Goal: Task Accomplishment & Management: Manage account settings

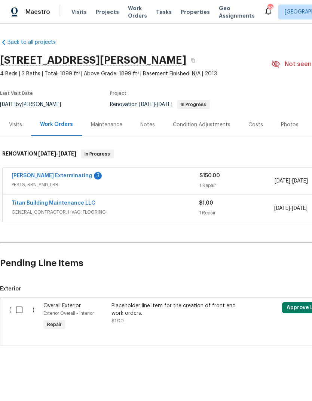
click at [47, 177] on link "Belle Meade Exterminating" at bounding box center [52, 175] width 81 height 5
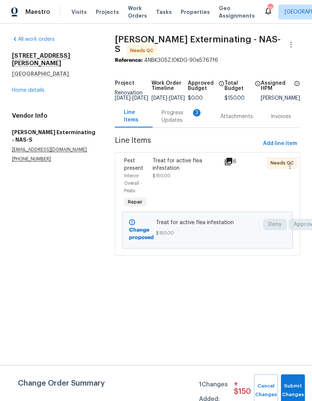
click at [177, 118] on div "Progress Updates 3" at bounding box center [182, 116] width 41 height 15
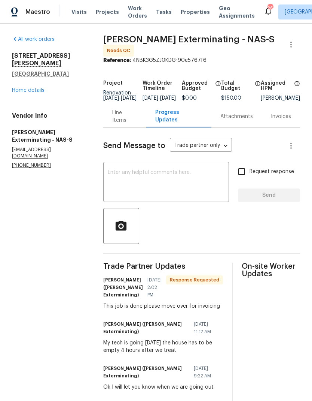
click at [195, 170] on div "x ​" at bounding box center [166, 183] width 126 height 38
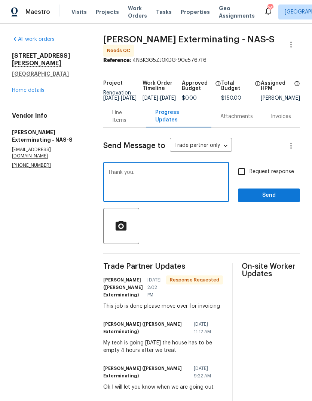
type textarea "Thank you."
click at [275, 196] on button "Send" at bounding box center [269, 195] width 62 height 14
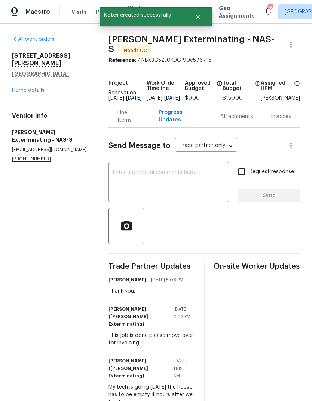
click at [31, 88] on link "Home details" at bounding box center [28, 90] width 33 height 5
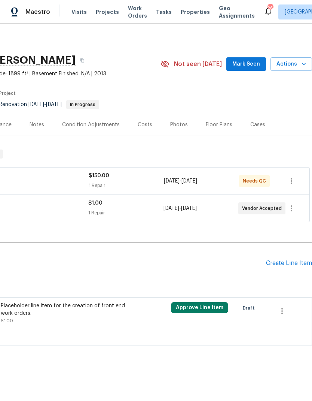
scroll to position [0, 111]
click at [289, 180] on icon "button" at bounding box center [291, 180] width 9 height 9
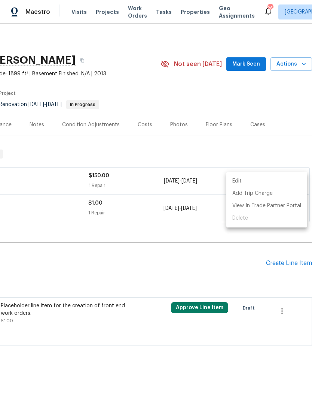
click at [203, 181] on div at bounding box center [156, 200] width 312 height 401
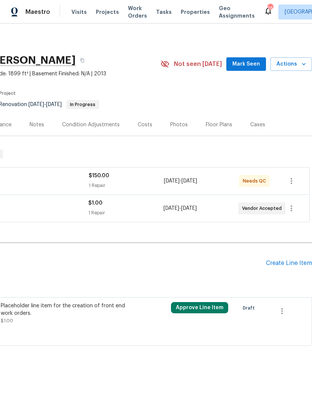
click at [247, 179] on span "Needs QC" at bounding box center [256, 180] width 26 height 7
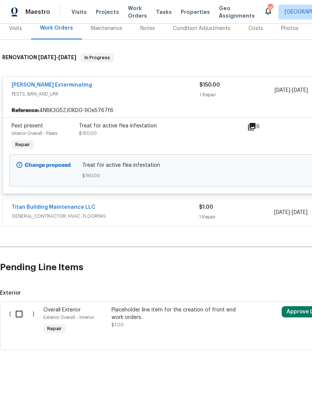
scroll to position [97, 0]
click at [271, 173] on span "$150.00" at bounding box center [211, 175] width 259 height 7
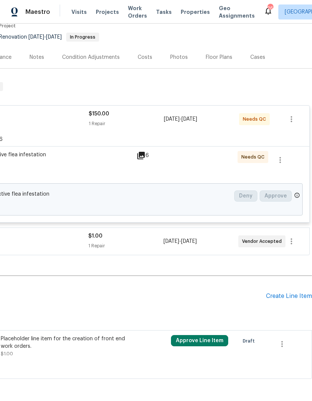
scroll to position [67, 111]
click at [281, 162] on icon "button" at bounding box center [280, 160] width 1 height 6
click at [228, 172] on div at bounding box center [156, 200] width 312 height 401
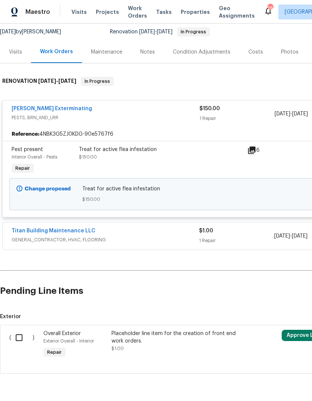
scroll to position [73, 0]
click at [41, 106] on link "[PERSON_NAME] Exterminating" at bounding box center [52, 108] width 81 height 5
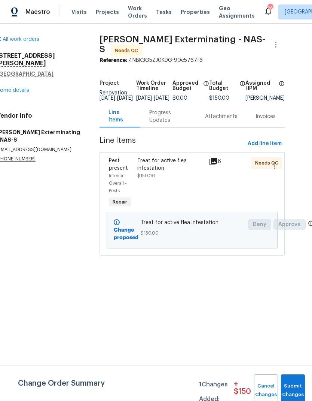
scroll to position [0, 15]
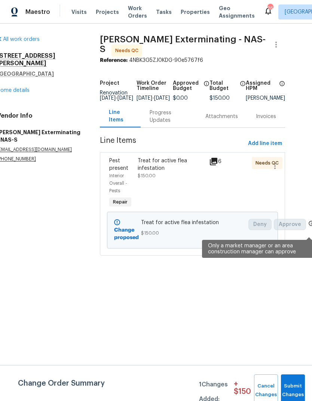
click at [309, 226] on icon at bounding box center [312, 223] width 6 height 6
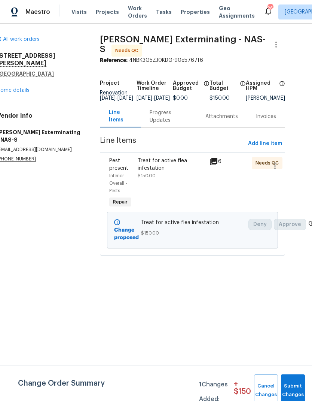
click at [251, 276] on html "Maestro Visits Projects Work Orders Tasks Properties Geo Assignments 26 Nashvil…" at bounding box center [156, 138] width 312 height 276
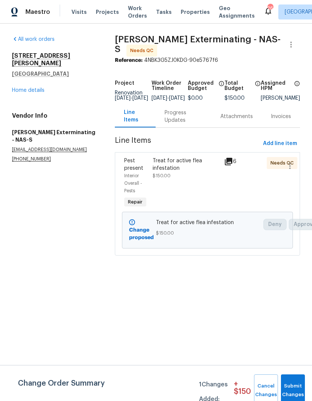
scroll to position [0, 0]
click at [279, 168] on div at bounding box center [286, 183] width 14 height 57
click at [293, 167] on icon "button" at bounding box center [290, 165] width 9 height 9
click at [247, 200] on div at bounding box center [156, 200] width 312 height 401
click at [171, 172] on div "Treat for active flea infestation" at bounding box center [186, 164] width 67 height 15
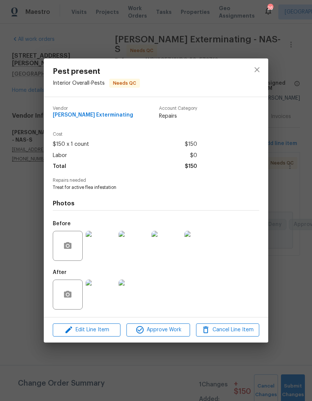
click at [170, 334] on span "Approve Work" at bounding box center [158, 329] width 59 height 9
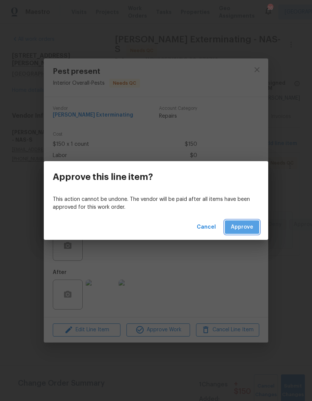
click at [248, 225] on span "Approve" at bounding box center [242, 226] width 22 height 9
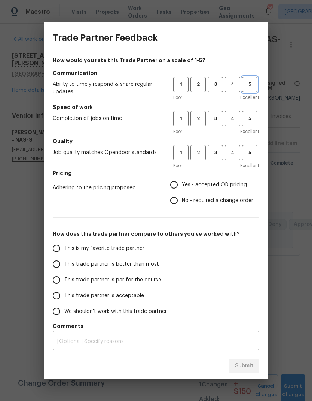
click at [251, 88] on span "5" at bounding box center [250, 84] width 14 height 9
click at [251, 122] on span "5" at bounding box center [250, 118] width 14 height 9
click at [252, 151] on span "5" at bounding box center [250, 152] width 14 height 9
click at [180, 182] on input "Yes - accepted OD pricing" at bounding box center [174, 185] width 16 height 16
radio input "true"
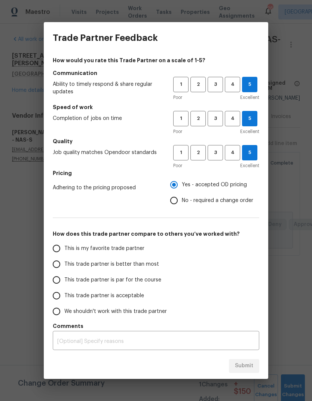
click at [181, 343] on textarea at bounding box center [156, 341] width 198 height 5
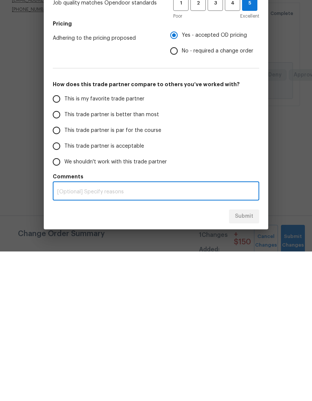
click at [60, 272] on input "This trade partner is par for the course" at bounding box center [57, 280] width 16 height 16
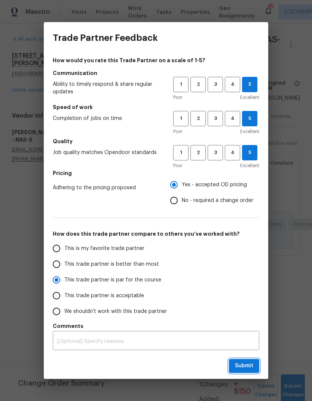
click at [249, 365] on span "Submit" at bounding box center [244, 365] width 18 height 9
radio input "true"
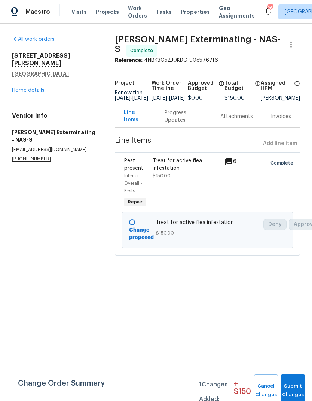
click at [79, 8] on span "Visits" at bounding box center [79, 11] width 15 height 7
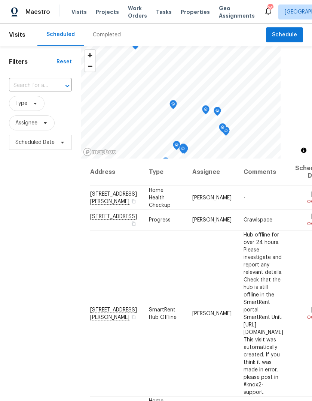
click at [105, 21] on div "Maestro Visits Projects Work Orders Tasks Properties Geo Assignments 26 Nashvil…" at bounding box center [156, 12] width 312 height 24
click at [102, 8] on span "Projects" at bounding box center [107, 11] width 23 height 7
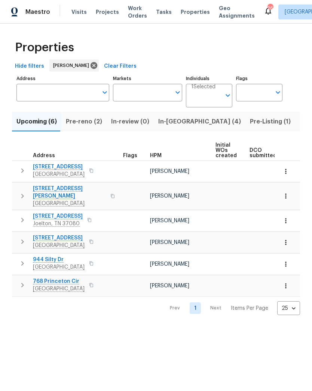
click at [79, 118] on span "Pre-reno (2)" at bounding box center [84, 121] width 36 height 10
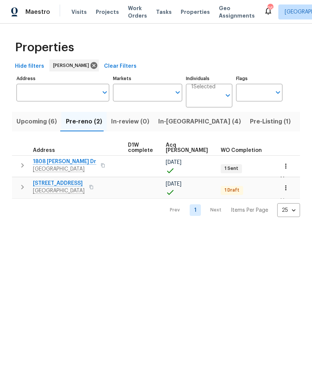
scroll to position [0, 122]
click at [65, 173] on td "[PERSON_NAME]" at bounding box center [93, 166] width 66 height 21
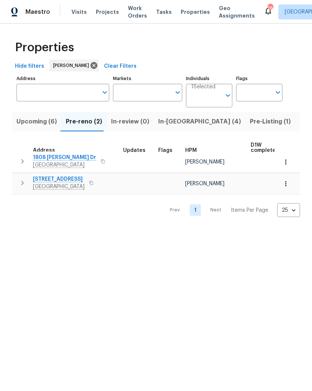
scroll to position [4, 0]
click at [52, 159] on span "1808 Calloway Dr" at bounding box center [64, 157] width 63 height 7
click at [167, 124] on span "In-reno (4)" at bounding box center [199, 121] width 83 height 10
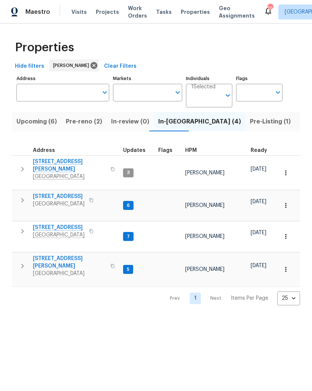
click at [73, 193] on span "1837 Twin Rivers Rd" at bounding box center [59, 196] width 52 height 7
click at [79, 193] on span "1837 Twin Rivers Rd" at bounding box center [59, 196] width 52 height 7
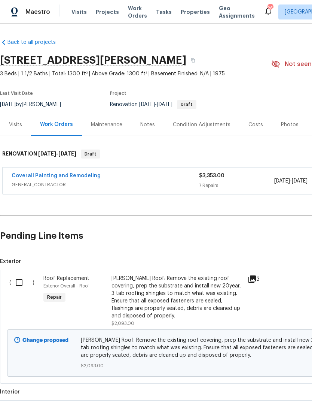
click at [152, 124] on div "Notes" at bounding box center [147, 124] width 15 height 7
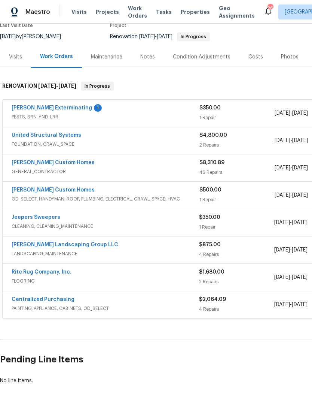
scroll to position [67, 0]
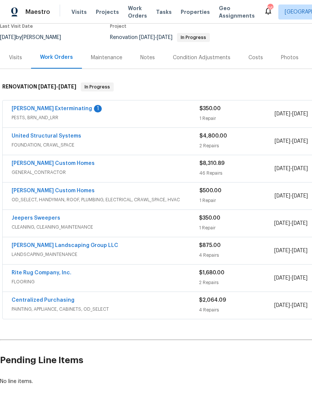
click at [46, 111] on link "[PERSON_NAME] Exterminating" at bounding box center [52, 108] width 81 height 5
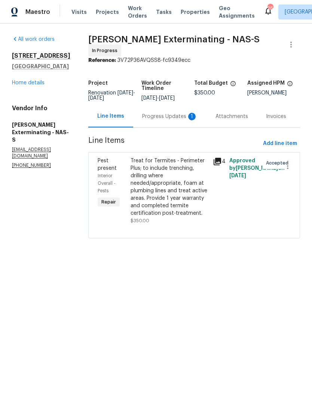
click at [175, 116] on div "Progress Updates 1" at bounding box center [169, 116] width 55 height 7
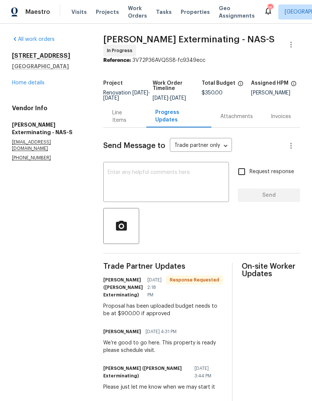
click at [131, 125] on div "Line Items" at bounding box center [124, 116] width 43 height 22
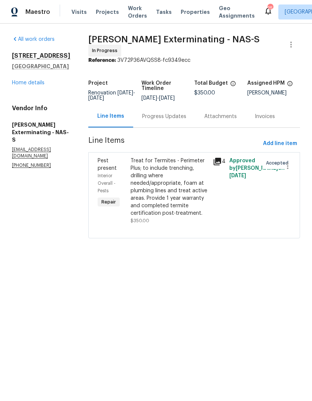
click at [166, 169] on div "Treat for Termites - Perimeter Plus; to include trenching, drilling where neede…" at bounding box center [170, 187] width 78 height 60
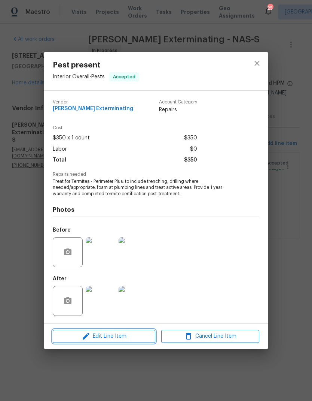
click at [127, 335] on span "Edit Line Item" at bounding box center [104, 336] width 98 height 9
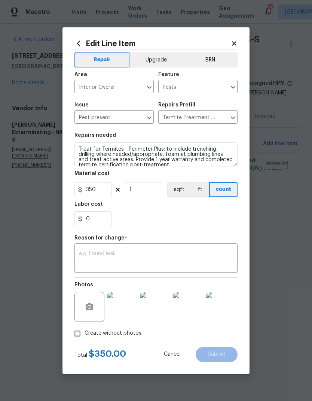
click at [237, 44] on icon at bounding box center [234, 43] width 7 height 7
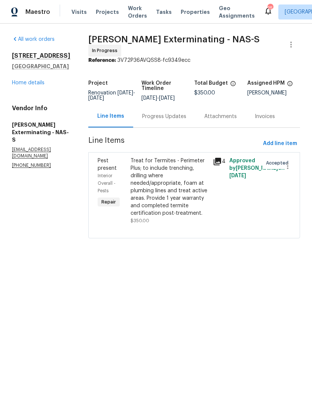
click at [167, 121] on div "Progress Updates" at bounding box center [164, 116] width 62 height 22
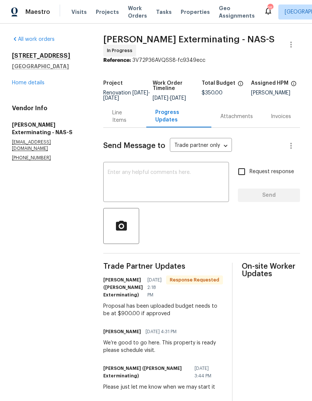
click at [246, 120] on div "Attachments" at bounding box center [237, 116] width 33 height 7
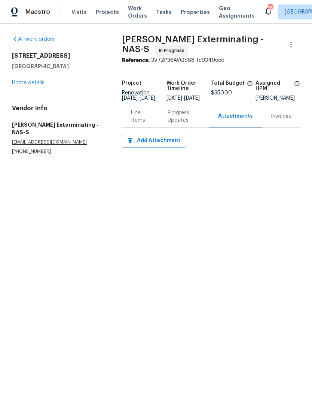
click at [139, 124] on div "Line Items" at bounding box center [140, 116] width 19 height 15
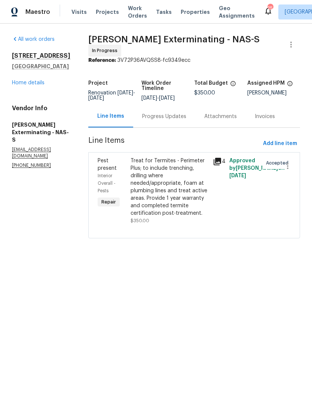
click at [160, 180] on div "Treat for Termites - Perimeter Plus; to include trenching, drilling where neede…" at bounding box center [170, 187] width 78 height 60
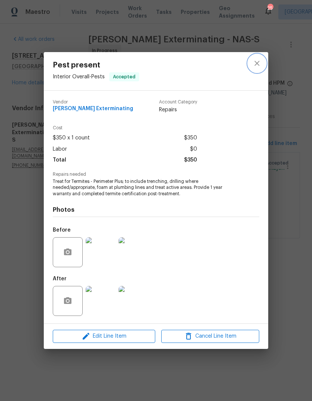
click at [257, 64] on icon "close" at bounding box center [257, 63] width 9 height 9
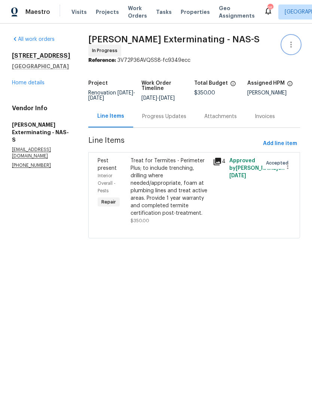
click at [289, 42] on icon "button" at bounding box center [291, 44] width 9 height 9
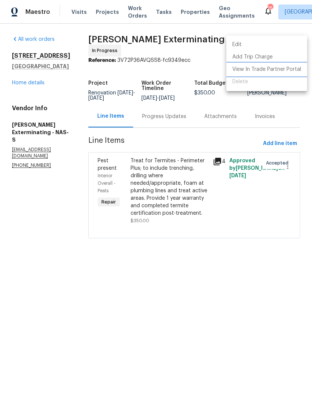
click at [263, 70] on li "View In Trade Partner Portal" at bounding box center [267, 69] width 81 height 12
click at [259, 70] on li "View In Trade Partner Portal" at bounding box center [267, 69] width 81 height 12
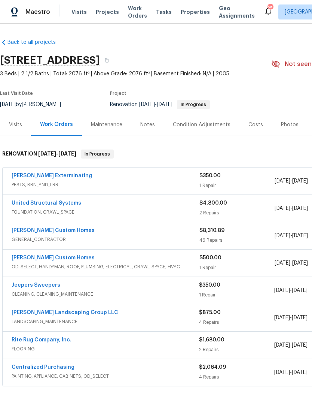
click at [67, 178] on link "[PERSON_NAME] Exterminating" at bounding box center [52, 175] width 81 height 5
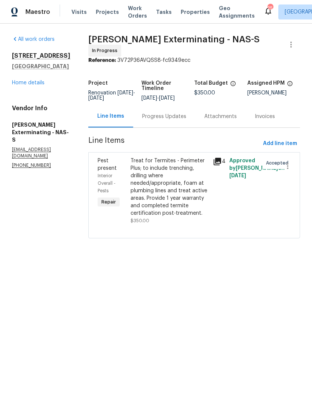
click at [150, 169] on div "Treat for Termites - Perimeter Plus; to include trenching, drilling where neede…" at bounding box center [170, 187] width 78 height 60
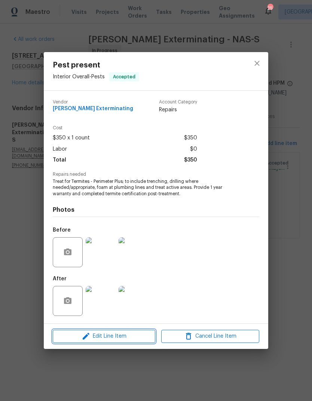
click at [132, 338] on span "Edit Line Item" at bounding box center [104, 336] width 98 height 9
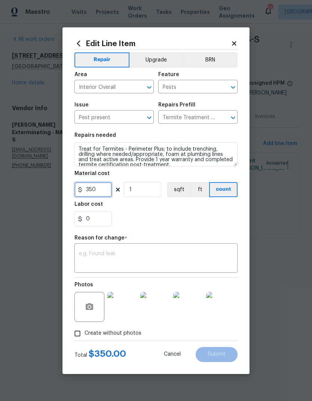
click at [104, 193] on input "350" at bounding box center [93, 189] width 37 height 15
type input "900"
click at [182, 253] on textarea at bounding box center [156, 259] width 154 height 16
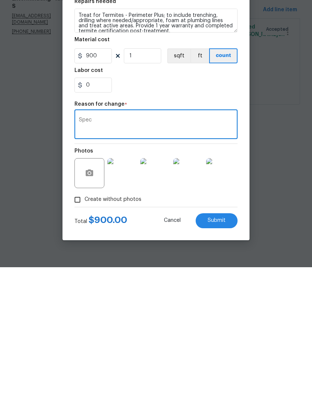
type textarea "Spec"
click at [217, 351] on span "Submit" at bounding box center [217, 354] width 18 height 6
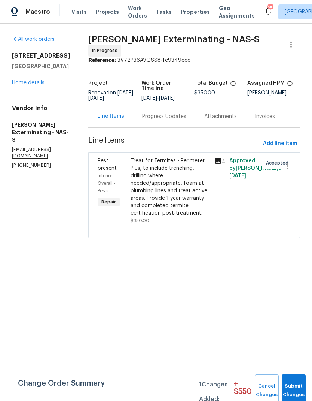
click at [28, 85] on link "Home details" at bounding box center [28, 82] width 33 height 5
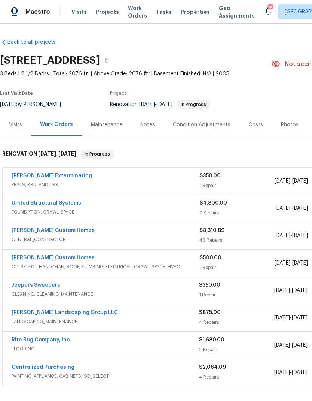
click at [55, 205] on link "United Structural Systems" at bounding box center [47, 202] width 70 height 5
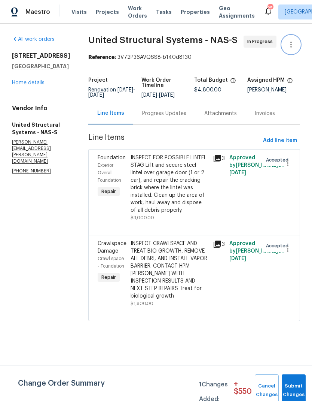
click at [291, 44] on icon "button" at bounding box center [291, 45] width 1 height 6
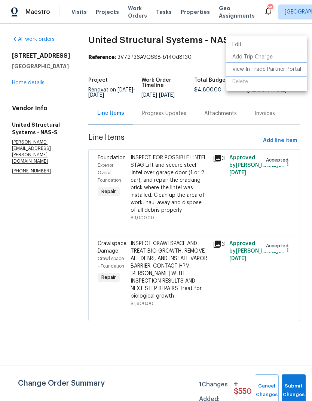
click at [261, 69] on li "View In Trade Partner Portal" at bounding box center [267, 69] width 81 height 12
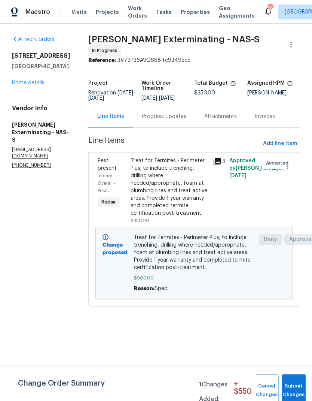
click at [27, 85] on link "Home details" at bounding box center [28, 82] width 33 height 5
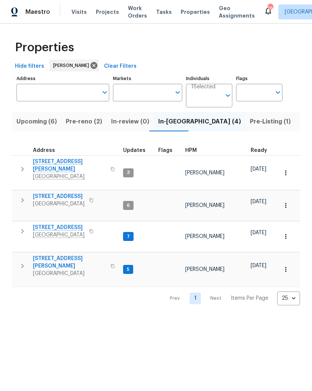
click at [52, 224] on span "[STREET_ADDRESS]" at bounding box center [59, 227] width 52 height 7
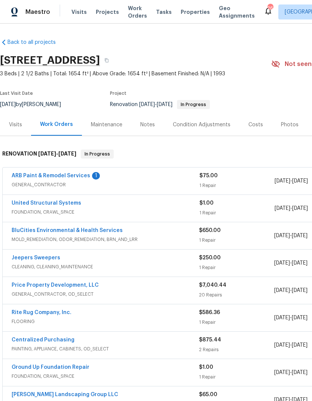
click at [78, 173] on link "ARB Paint & Remodel Services" at bounding box center [51, 175] width 79 height 5
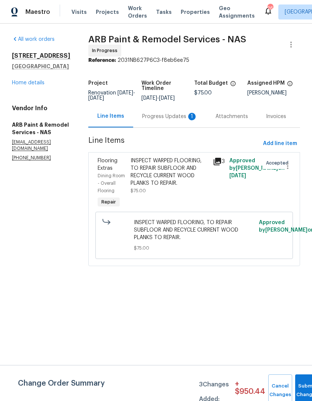
click at [174, 118] on div "Progress Updates 1" at bounding box center [169, 116] width 73 height 22
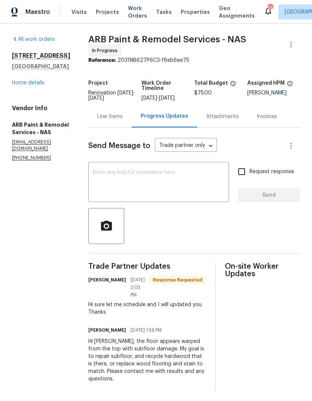
click at [26, 37] on link "All work orders" at bounding box center [33, 39] width 43 height 5
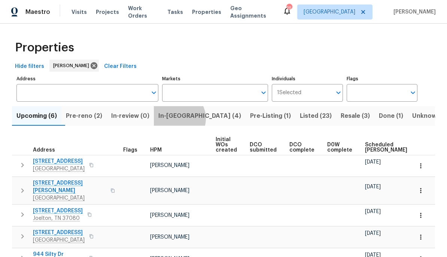
click at [188, 119] on span "In-reno (4)" at bounding box center [199, 116] width 83 height 10
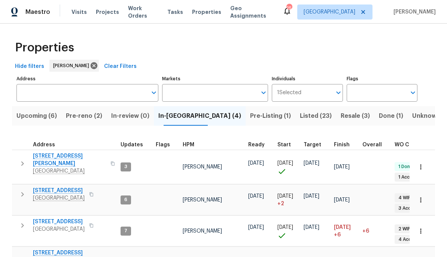
scroll to position [6, 3]
click at [48, 249] on span "2988 Gibbs Ln" at bounding box center [69, 256] width 73 height 15
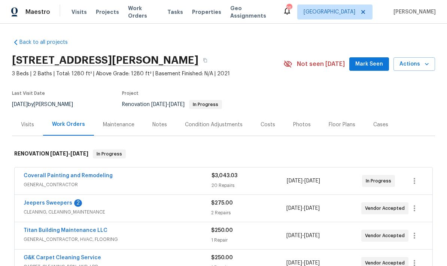
click at [51, 205] on link "Jeepers Sweepers" at bounding box center [48, 202] width 49 height 5
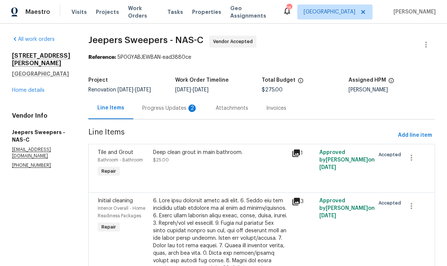
click at [191, 116] on div "Progress Updates 2" at bounding box center [169, 108] width 73 height 22
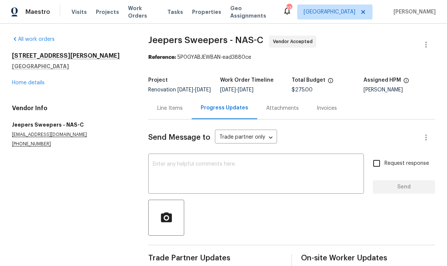
click at [31, 85] on link "Home details" at bounding box center [28, 82] width 33 height 5
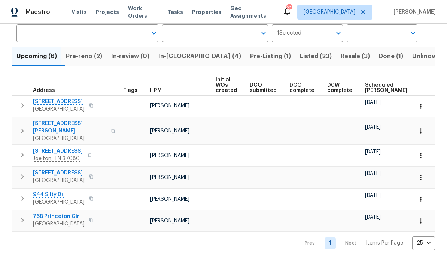
scroll to position [59, 0]
click at [187, 60] on span "In-reno (4)" at bounding box center [199, 56] width 83 height 10
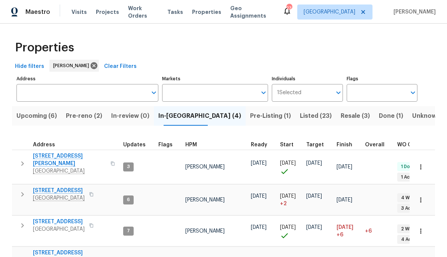
click at [86, 118] on span "Pre-reno (2)" at bounding box center [84, 116] width 36 height 10
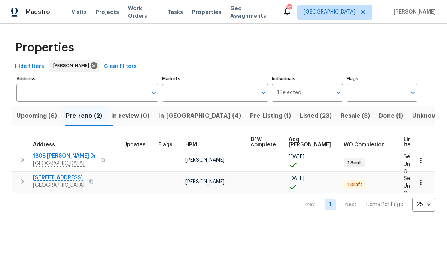
click at [53, 179] on span "152 Whitehall Dr" at bounding box center [59, 177] width 52 height 7
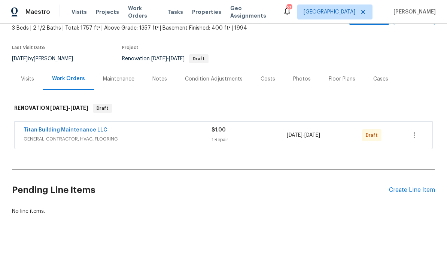
scroll to position [45, 0]
